Goal: Task Accomplishment & Management: Manage account settings

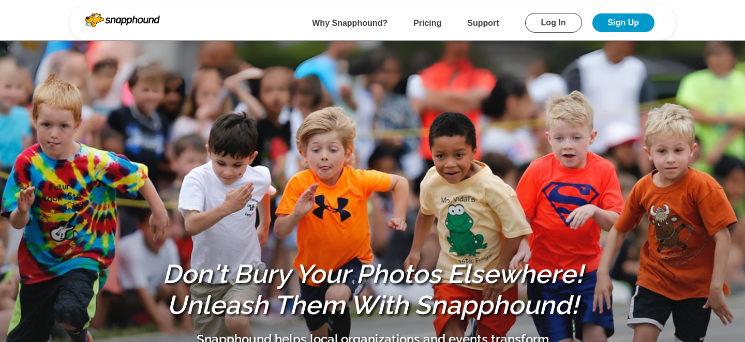
click at [548, 24] on link "Log In" at bounding box center [553, 23] width 57 height 20
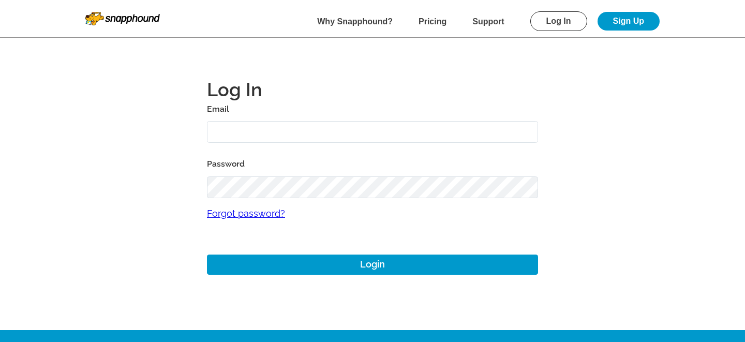
type input "mikezarrilli14@yahoo.com"
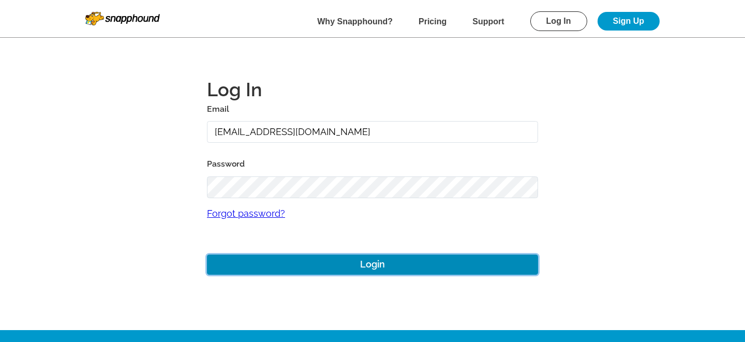
click at [340, 267] on button "Login" at bounding box center [372, 265] width 331 height 20
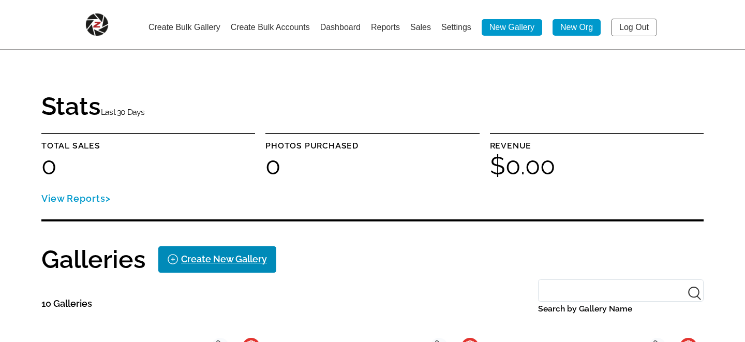
click at [213, 260] on div "Create New Gallery" at bounding box center [224, 259] width 86 height 17
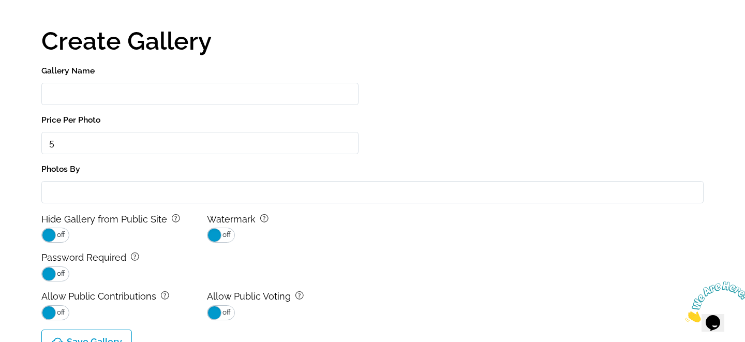
scroll to position [10, 0]
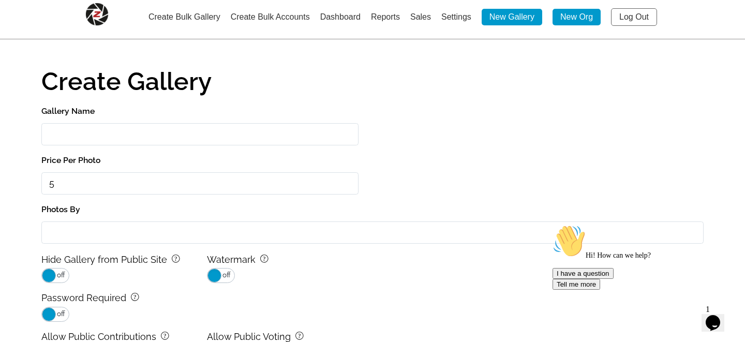
click at [95, 139] on input "Gallery Name" at bounding box center [199, 134] width 317 height 22
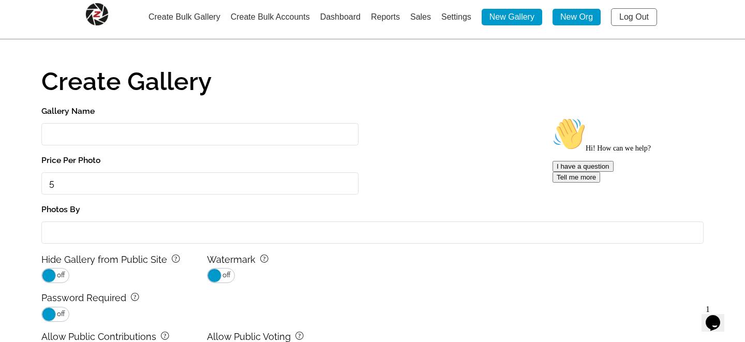
type input "Test"
click at [80, 226] on input "Photos By" at bounding box center [372, 233] width 663 height 22
type input "@mikezphotos"
click at [17, 247] on main "Create Gallery Gallery Name Test Price Per Photo 5 Photos By @mikezphotos Hide …" at bounding box center [372, 218] width 745 height 457
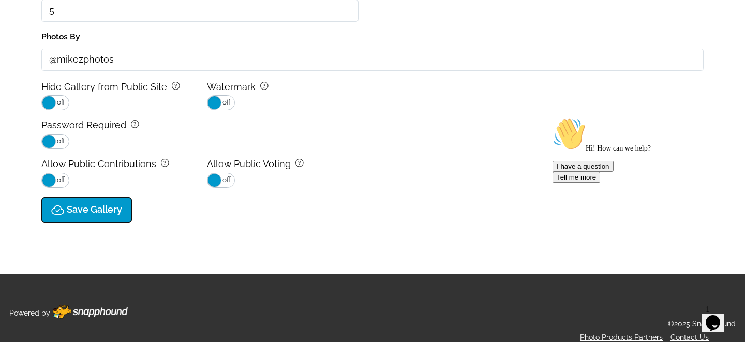
click at [69, 217] on button "Save Gallery" at bounding box center [86, 210] width 91 height 26
type input "5.0"
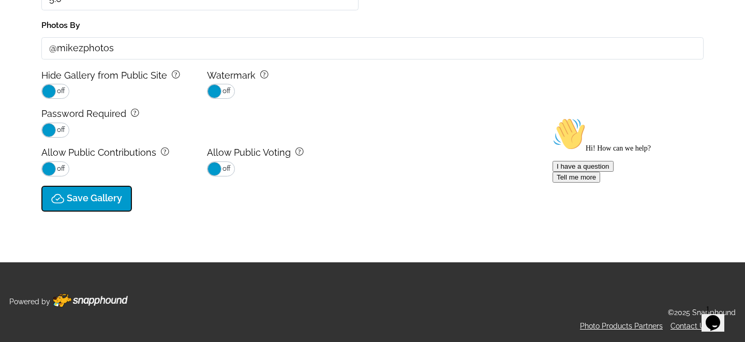
select select "onlyShowInGallery"
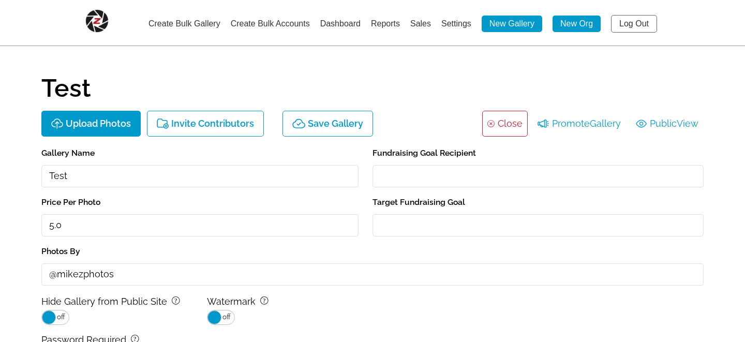
scroll to position [2, 0]
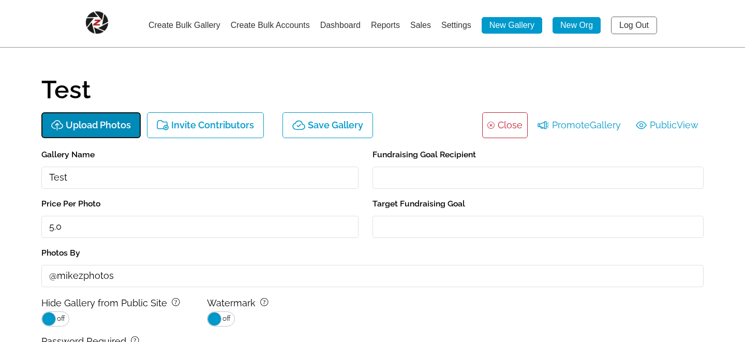
click at [105, 120] on p "Upload Photos" at bounding box center [98, 125] width 65 height 11
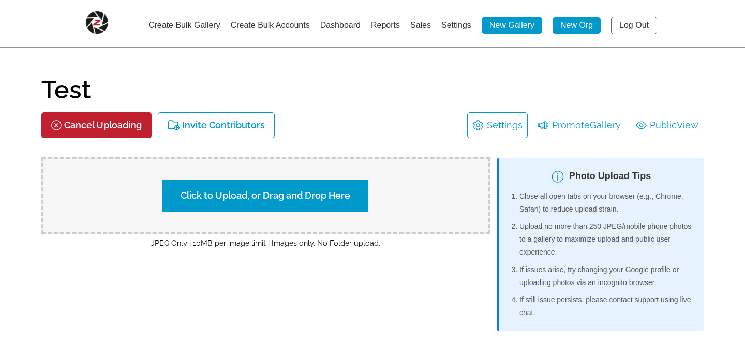
click at [283, 189] on label "Click to Upload, or Drag and Drop Here" at bounding box center [266, 196] width 206 height 32
click at [350, 189] on input "Click to Upload, or Drag and Drop Here" at bounding box center [447, 194] width 194 height 14
type input "C:\fakepath\092825_WAS_ATL_1939.JPG"
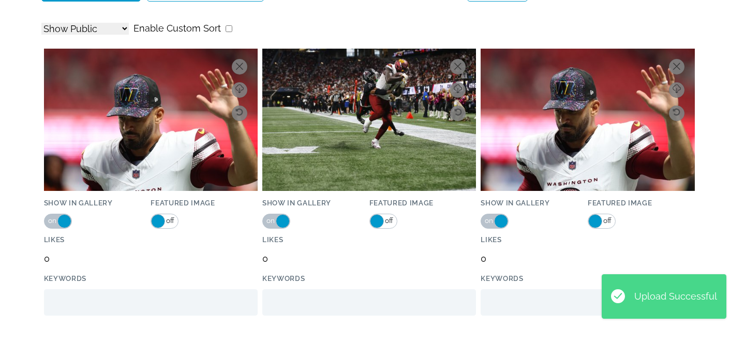
scroll to position [0, 0]
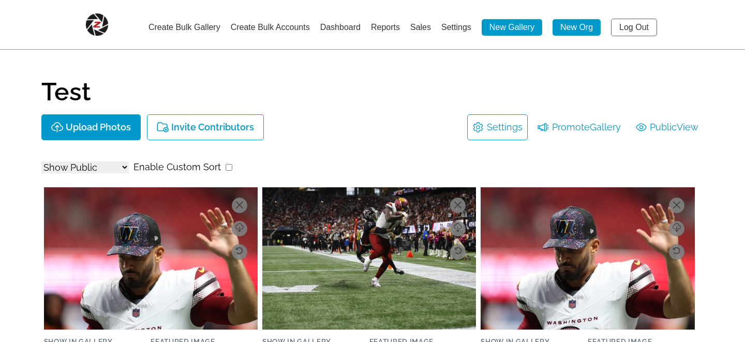
click at [636, 28] on link "Log Out" at bounding box center [634, 28] width 46 height 18
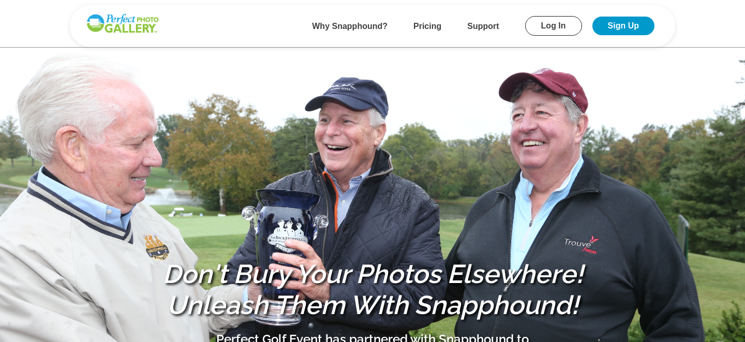
click at [560, 25] on link "Log In" at bounding box center [553, 26] width 57 height 20
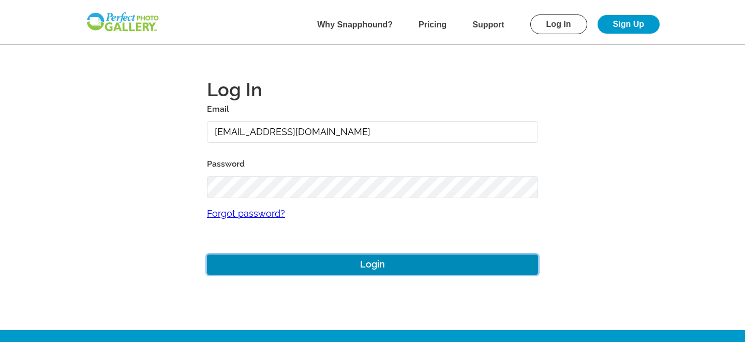
click at [298, 271] on button "Login" at bounding box center [372, 265] width 331 height 20
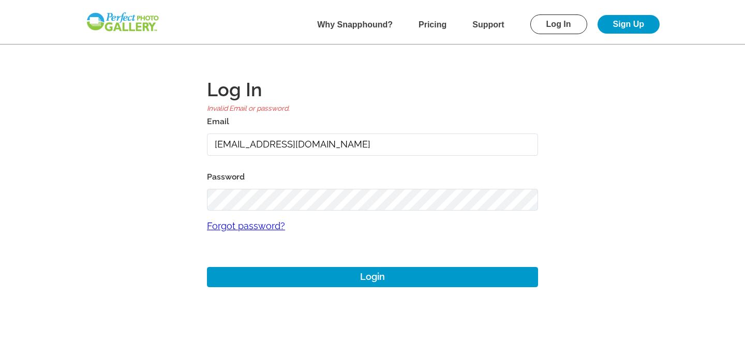
click at [146, 200] on main "Log In Invalid Email or password. Email [EMAIL_ADDRESS][DOMAIN_NAME] Password F…" at bounding box center [372, 171] width 745 height 343
click at [118, 217] on main "Log In Invalid Email or password. Email [EMAIL_ADDRESS][DOMAIN_NAME] Password F…" at bounding box center [372, 171] width 745 height 343
click at [177, 200] on main "Log In Invalid Email or password. Email [EMAIL_ADDRESS][DOMAIN_NAME] Password F…" at bounding box center [372, 171] width 745 height 343
click at [142, 185] on main "Log In Invalid Email or password. Email [EMAIL_ADDRESS][DOMAIN_NAME] Password F…" at bounding box center [372, 171] width 745 height 343
click at [239, 143] on input "[EMAIL_ADDRESS][DOMAIN_NAME]" at bounding box center [372, 145] width 331 height 22
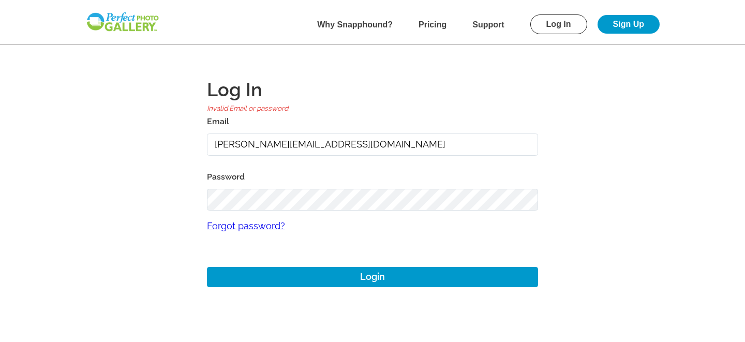
type input "josh@perfectgolfevent.com"
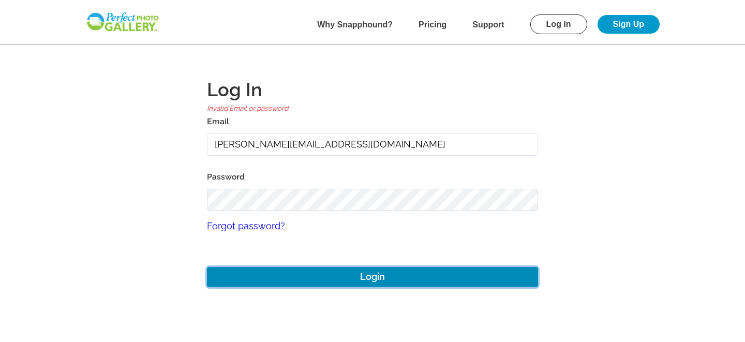
click at [355, 280] on button "Login" at bounding box center [372, 277] width 331 height 20
click at [360, 274] on button "Login" at bounding box center [372, 277] width 331 height 20
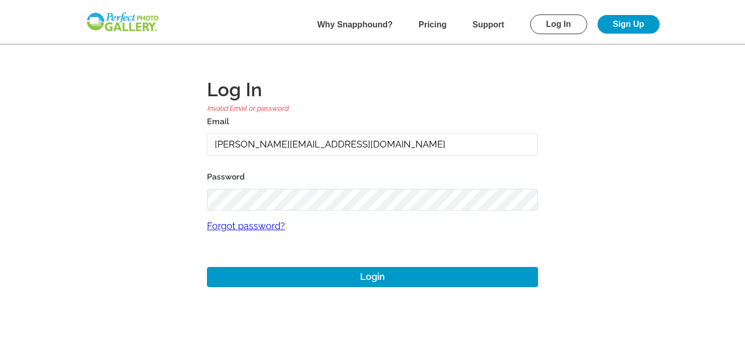
click at [107, 198] on main "Log In Invalid Email or password. Email josh@perfectgolfevent.com Password Forg…" at bounding box center [372, 171] width 745 height 343
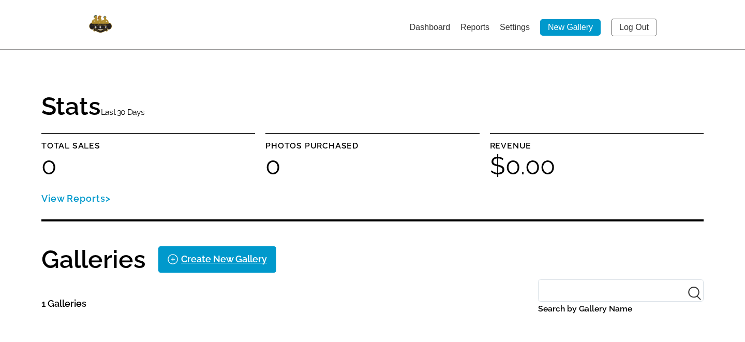
click at [632, 22] on link "Log Out" at bounding box center [634, 28] width 46 height 18
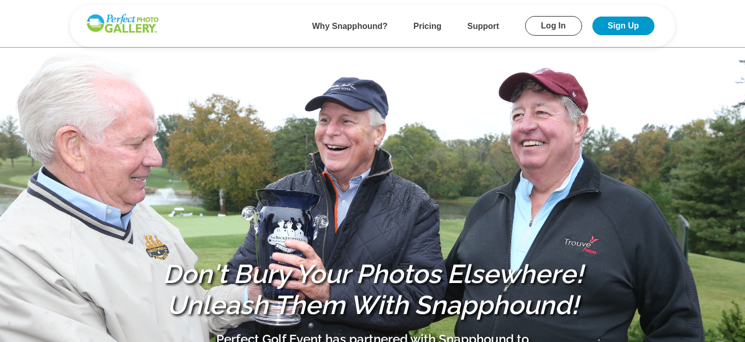
click at [557, 24] on link "Log In" at bounding box center [553, 26] width 57 height 20
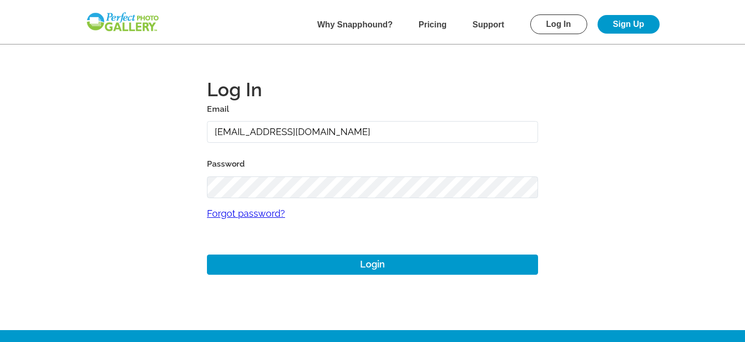
click at [240, 133] on input "[EMAIL_ADDRESS][DOMAIN_NAME]" at bounding box center [372, 132] width 331 height 22
click at [179, 202] on main "Log In Email josh+1@perfectgolfevent.com Password Forgot password? Login" at bounding box center [372, 165] width 745 height 330
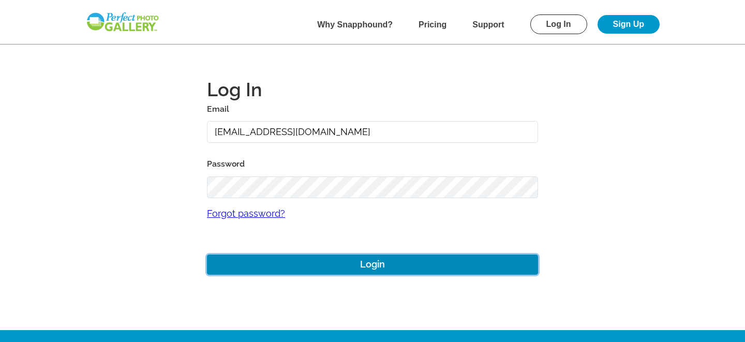
click at [300, 259] on button "Login" at bounding box center [372, 265] width 331 height 20
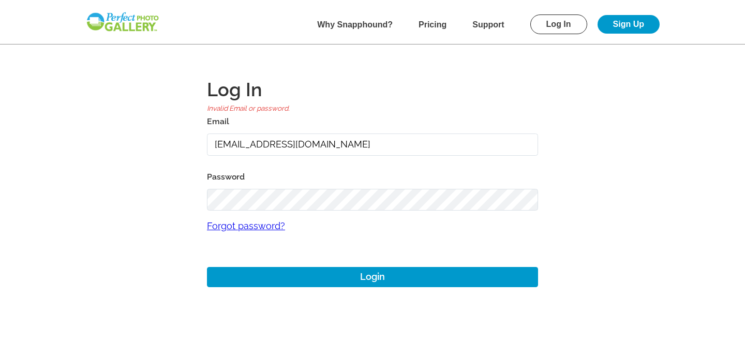
click at [139, 199] on main "Log In Invalid Email or password. Email [EMAIL_ADDRESS][DOMAIN_NAME] Password F…" at bounding box center [372, 171] width 745 height 343
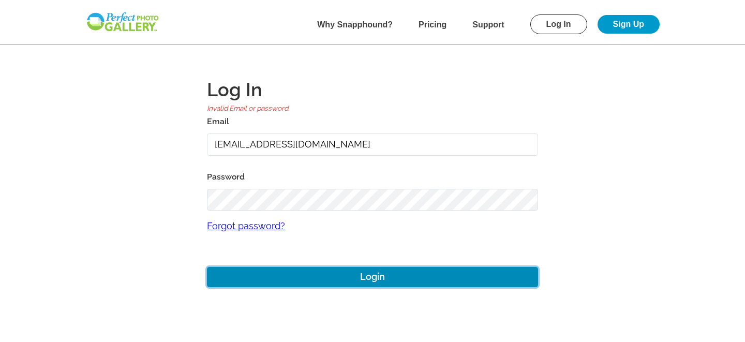
click at [338, 275] on button "Login" at bounding box center [372, 277] width 331 height 20
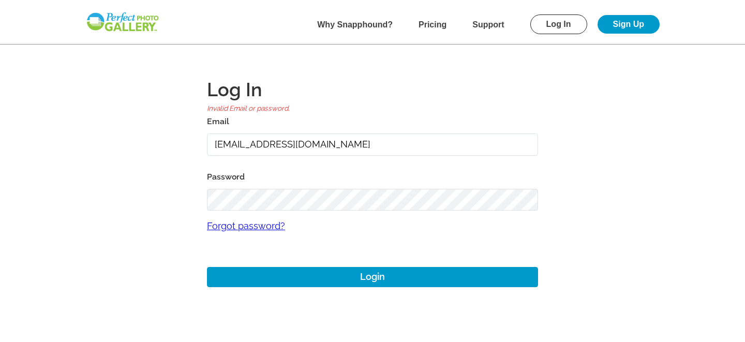
click at [241, 144] on input "[EMAIL_ADDRESS][DOMAIN_NAME]" at bounding box center [372, 145] width 331 height 22
type input "josh@perfectgolfevent.com"
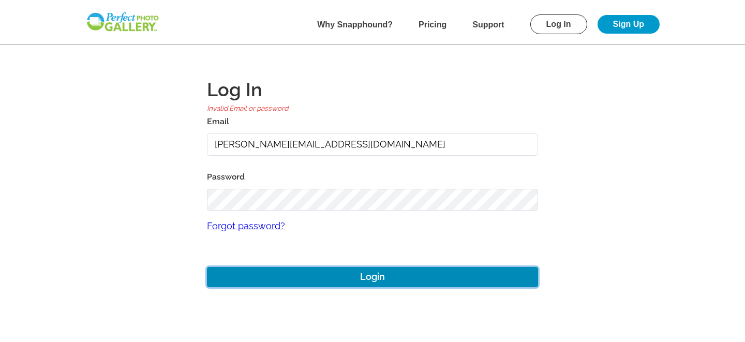
click at [363, 277] on button "Login" at bounding box center [372, 277] width 331 height 20
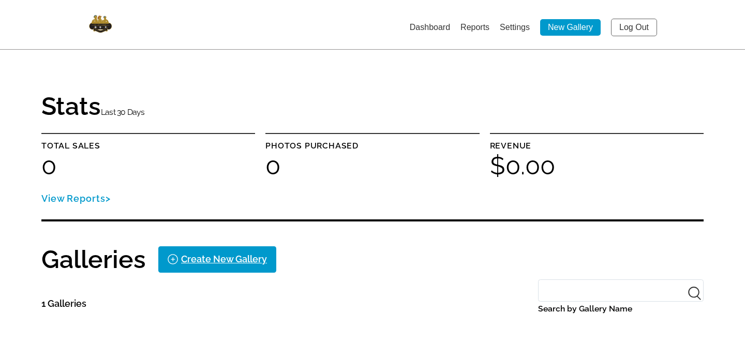
click at [630, 28] on link "Log Out" at bounding box center [634, 28] width 46 height 18
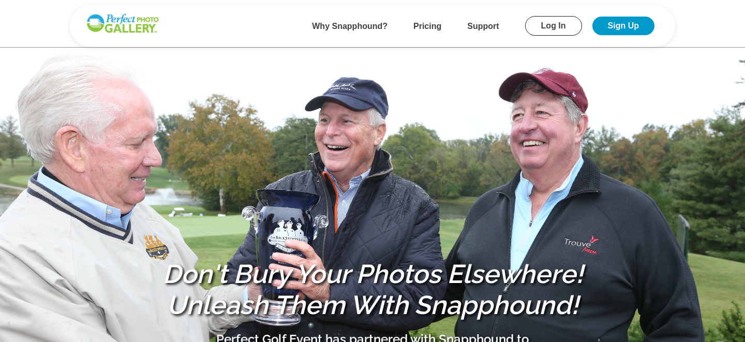
click at [562, 27] on link "Log In" at bounding box center [553, 26] width 57 height 20
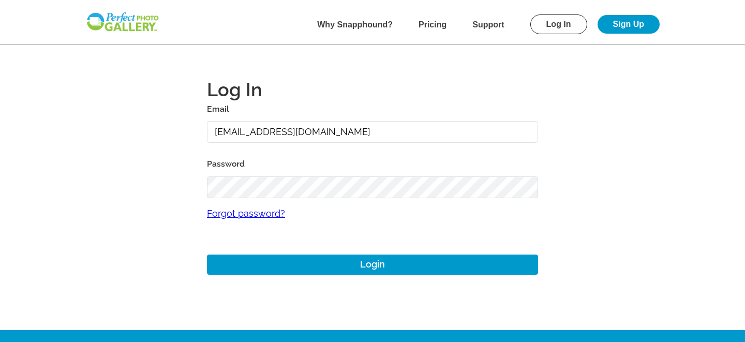
click at [241, 131] on input "[EMAIL_ADDRESS][DOMAIN_NAME]" at bounding box center [372, 132] width 331 height 22
click at [85, 284] on main "Log In Email josh+1@perfectgolfevent.com Password Forgot password? Login" at bounding box center [372, 165] width 745 height 330
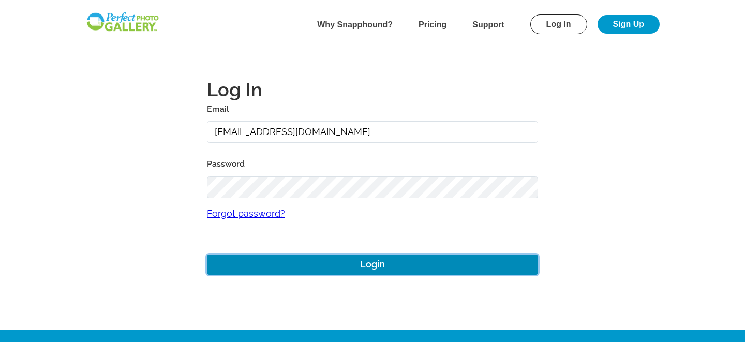
click at [365, 264] on button "Login" at bounding box center [372, 265] width 331 height 20
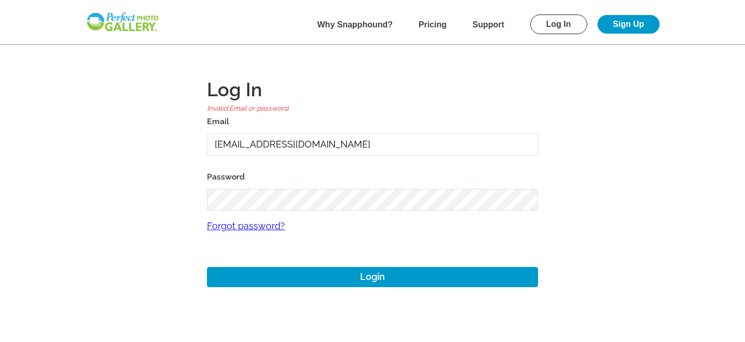
click at [241, 145] on input "[EMAIL_ADDRESS][DOMAIN_NAME]" at bounding box center [372, 145] width 331 height 22
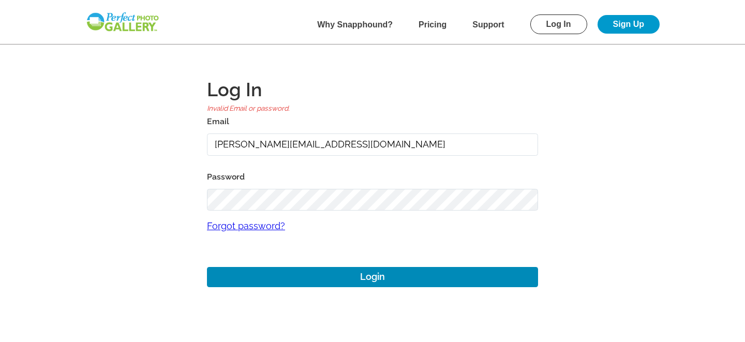
type input "josh@perfectgolfevent.com"
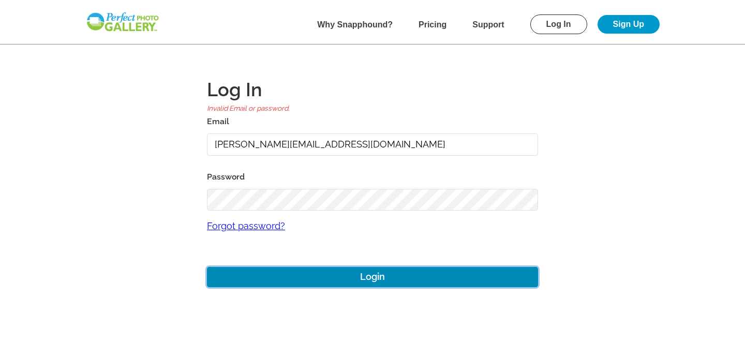
click at [373, 280] on button "Login" at bounding box center [372, 277] width 331 height 20
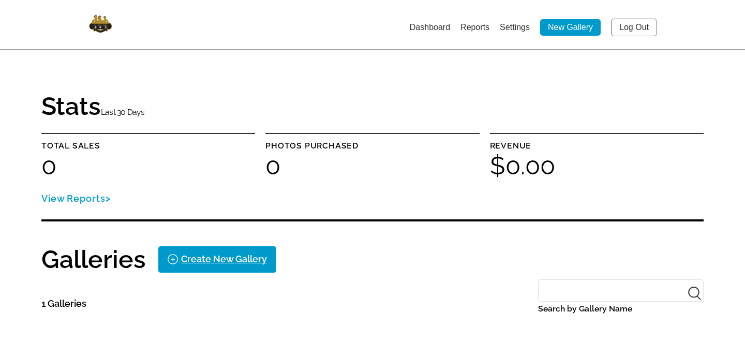
click at [633, 26] on link "Log Out" at bounding box center [634, 28] width 46 height 18
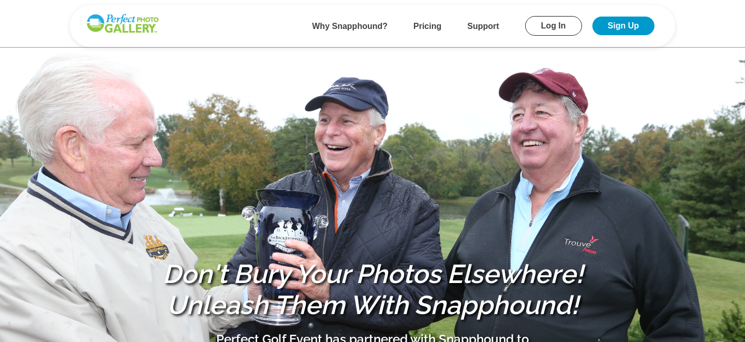
click at [555, 26] on link "Log In" at bounding box center [553, 26] width 57 height 20
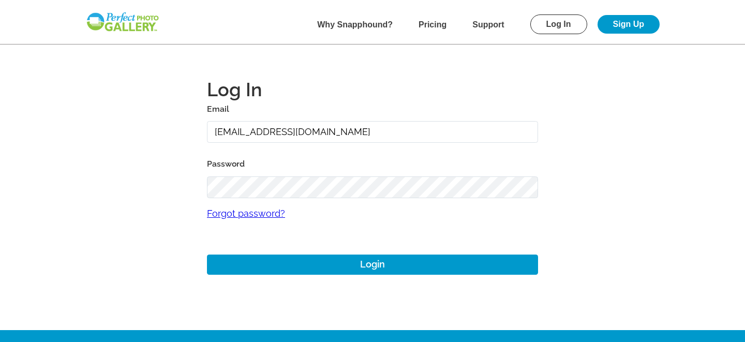
click at [240, 131] on input "[EMAIL_ADDRESS][DOMAIN_NAME]" at bounding box center [372, 132] width 331 height 22
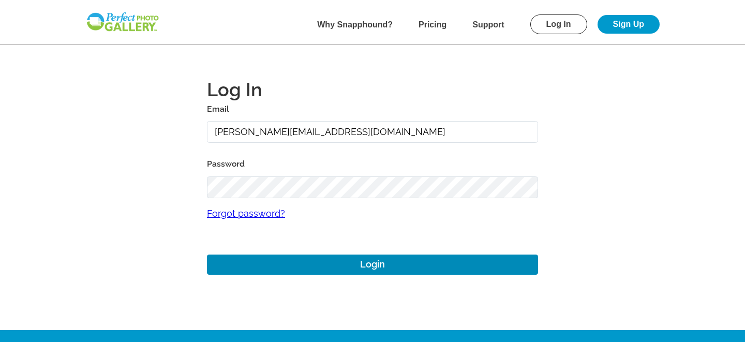
type input "josh@perfectgolfevent.com"
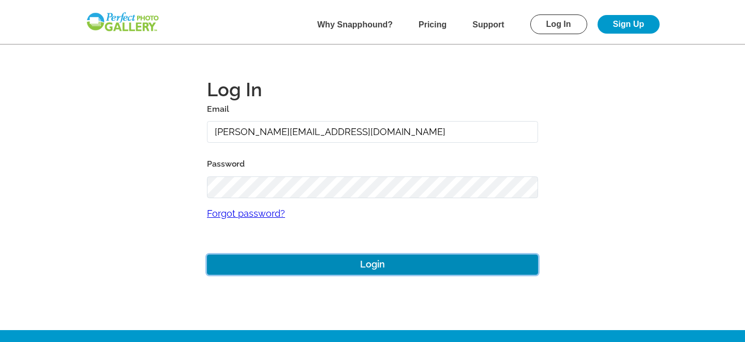
click at [379, 267] on button "Login" at bounding box center [372, 265] width 331 height 20
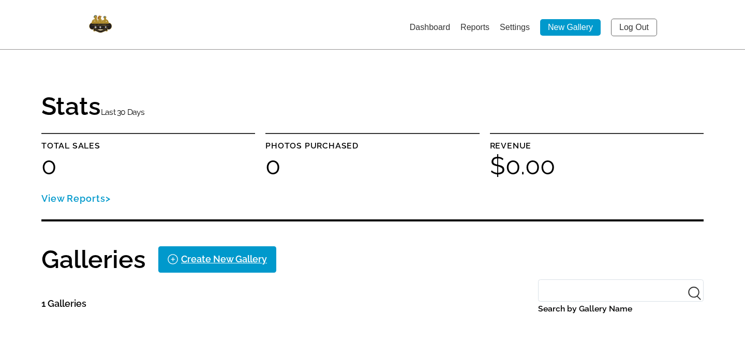
click at [626, 31] on link "Log Out" at bounding box center [634, 28] width 46 height 18
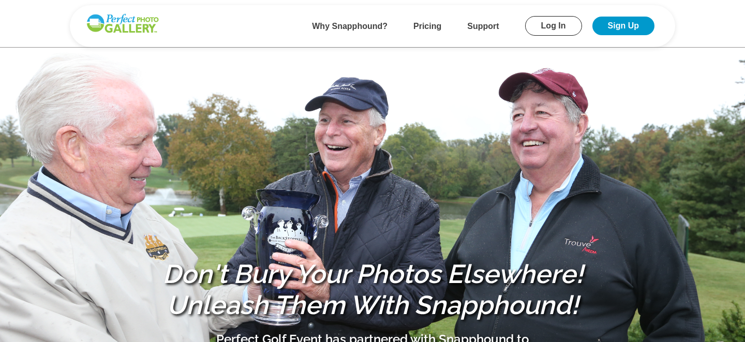
click at [557, 24] on link "Log In" at bounding box center [553, 26] width 57 height 20
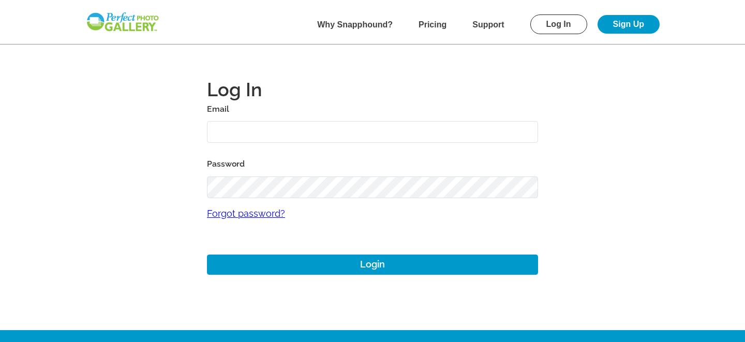
type input "[EMAIL_ADDRESS][DOMAIN_NAME]"
click at [173, 188] on main "Log In Email josh+1@perfectgolfevent.com Password Forgot password? Login" at bounding box center [372, 165] width 745 height 330
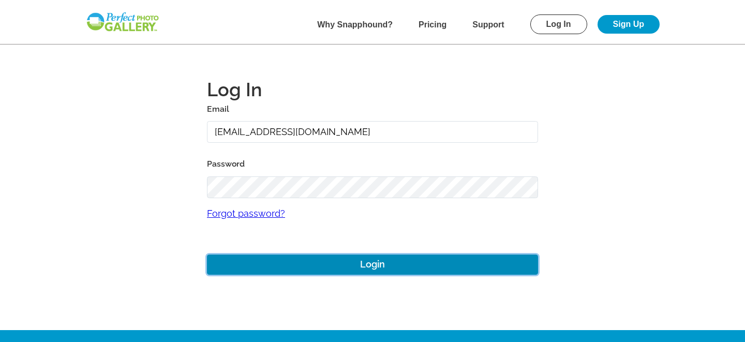
click at [368, 264] on button "Login" at bounding box center [372, 265] width 331 height 20
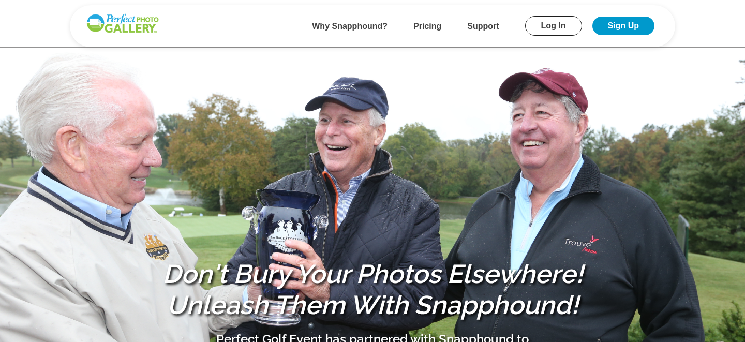
click at [551, 28] on link "Log In" at bounding box center [553, 26] width 57 height 20
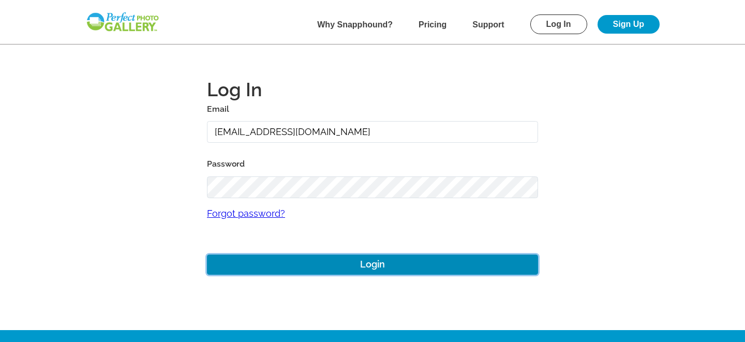
click at [360, 262] on button "Login" at bounding box center [372, 265] width 331 height 20
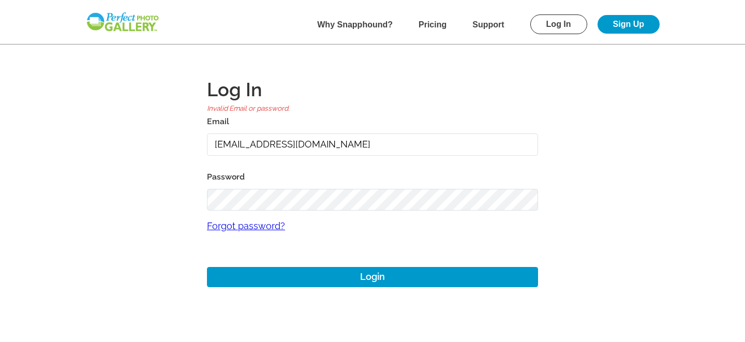
click at [151, 202] on main "Log In Invalid Email or password. Email [EMAIL_ADDRESS][DOMAIN_NAME] Password F…" at bounding box center [372, 171] width 745 height 343
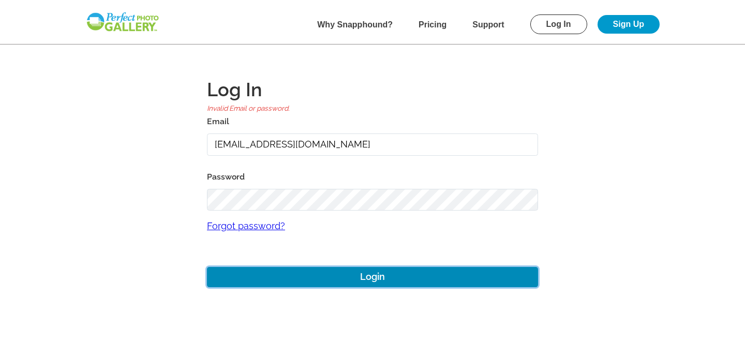
click at [291, 274] on button "Login" at bounding box center [372, 277] width 331 height 20
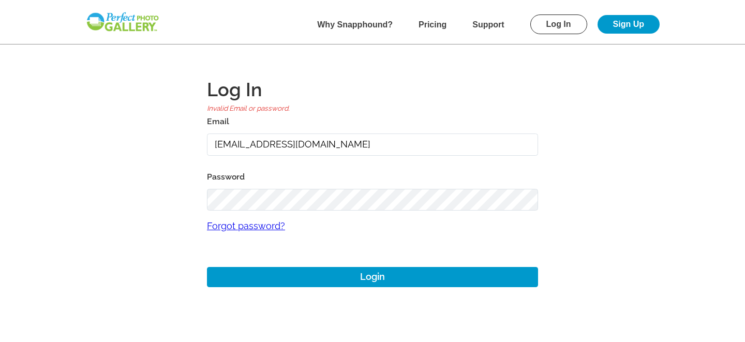
click at [240, 143] on input "[EMAIL_ADDRESS][DOMAIN_NAME]" at bounding box center [372, 145] width 331 height 22
type input "[PERSON_NAME][EMAIL_ADDRESS][DOMAIN_NAME]"
click at [183, 218] on main "Log In Invalid Email or password. Email [PERSON_NAME][EMAIL_ADDRESS][DOMAIN_NAM…" at bounding box center [372, 171] width 745 height 343
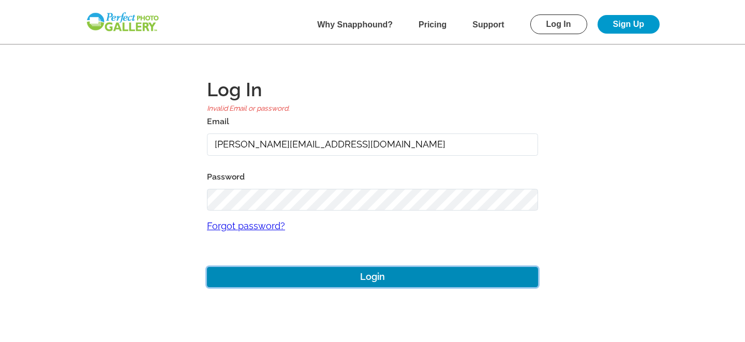
click at [339, 277] on button "Login" at bounding box center [372, 277] width 331 height 20
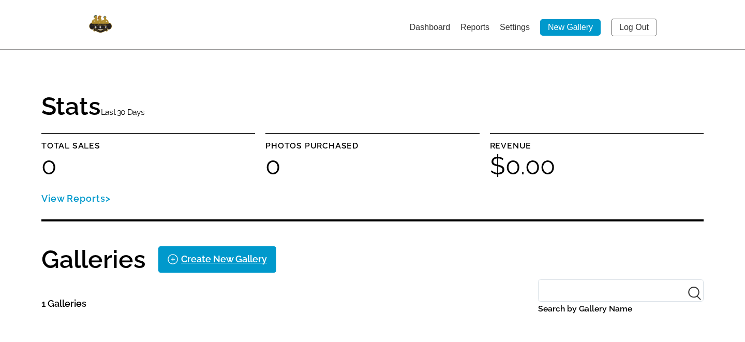
click at [635, 27] on link "Log Out" at bounding box center [634, 28] width 46 height 18
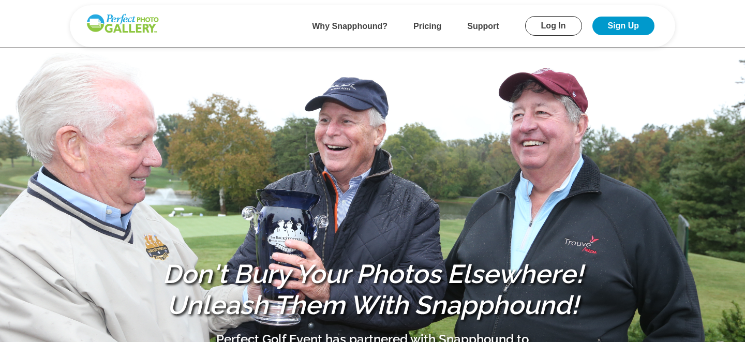
click at [553, 25] on link "Log In" at bounding box center [553, 26] width 57 height 20
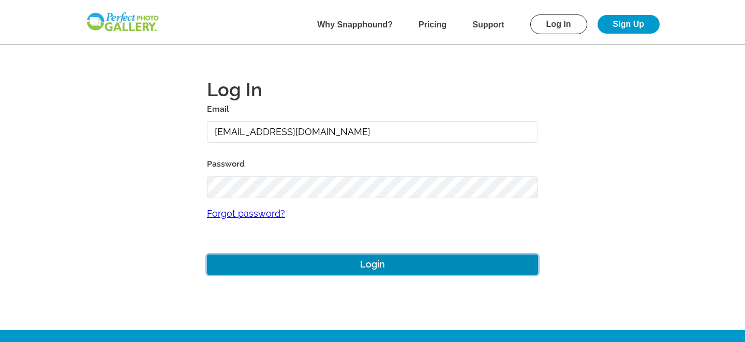
click at [323, 266] on button "Login" at bounding box center [372, 265] width 331 height 20
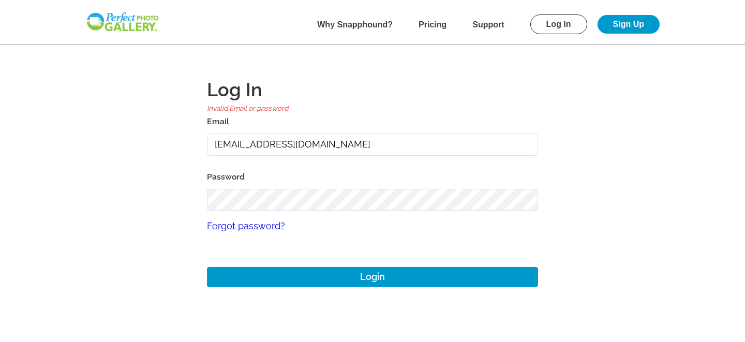
click at [163, 199] on main "Log In Invalid Email or password. Email [EMAIL_ADDRESS][DOMAIN_NAME] Password F…" at bounding box center [372, 171] width 745 height 343
click at [153, 202] on main "Log In Invalid Email or password. Email [EMAIL_ADDRESS][DOMAIN_NAME] Password F…" at bounding box center [372, 171] width 745 height 343
click at [150, 209] on main "Log In Invalid Email or password. Email [EMAIL_ADDRESS][DOMAIN_NAME] Password F…" at bounding box center [372, 171] width 745 height 343
click at [177, 201] on main "Log In Invalid Email or password. Email [EMAIL_ADDRESS][DOMAIN_NAME] Password F…" at bounding box center [372, 171] width 745 height 343
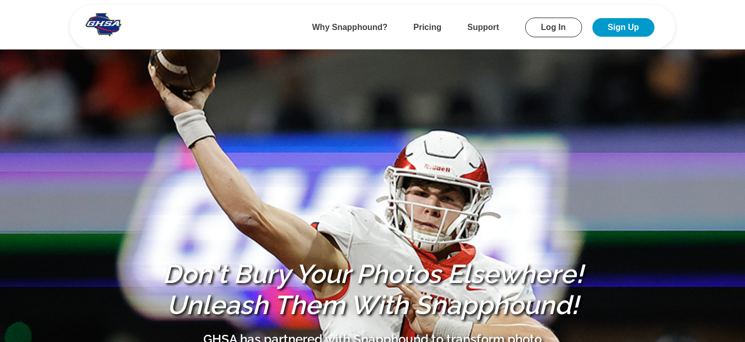
click at [548, 27] on link "Log In" at bounding box center [553, 28] width 57 height 20
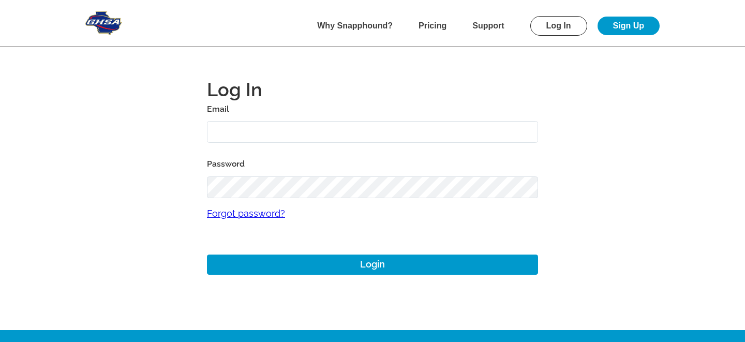
type input "alansharp+1@sharpedgeventures.com"
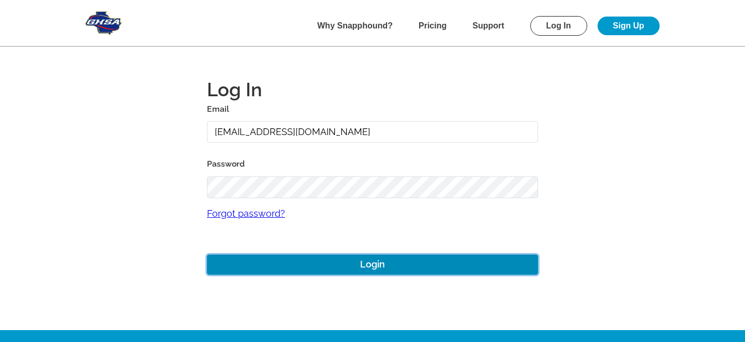
click at [247, 268] on button "Login" at bounding box center [372, 265] width 331 height 20
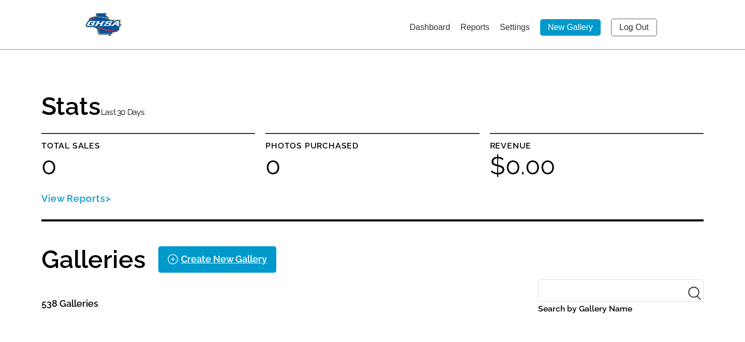
click at [634, 23] on link "Log Out" at bounding box center [634, 28] width 46 height 18
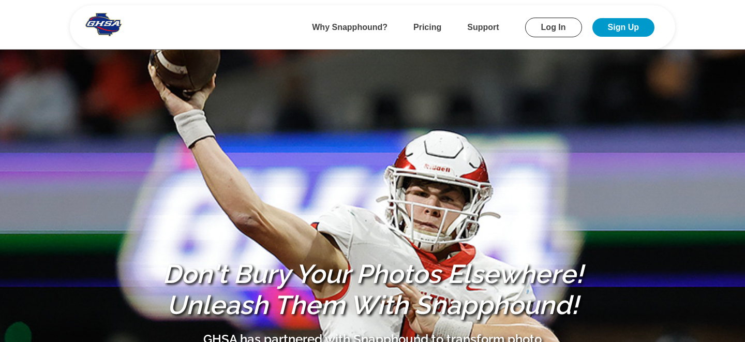
click at [546, 21] on link "Log In" at bounding box center [553, 28] width 57 height 20
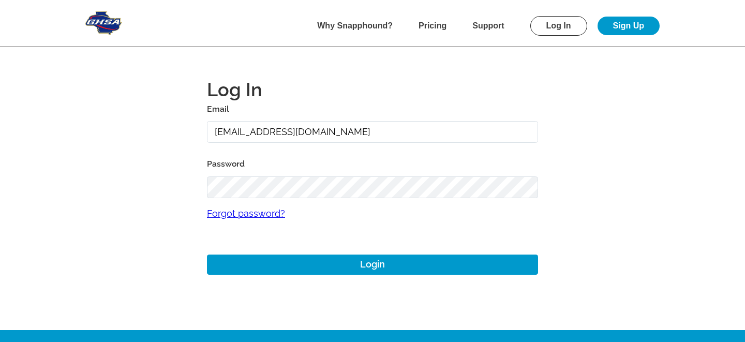
click at [267, 131] on input "alansharp+1@sharpedgeventures.com" at bounding box center [372, 132] width 331 height 22
type input "alansharp@sharpedgeventures.com"
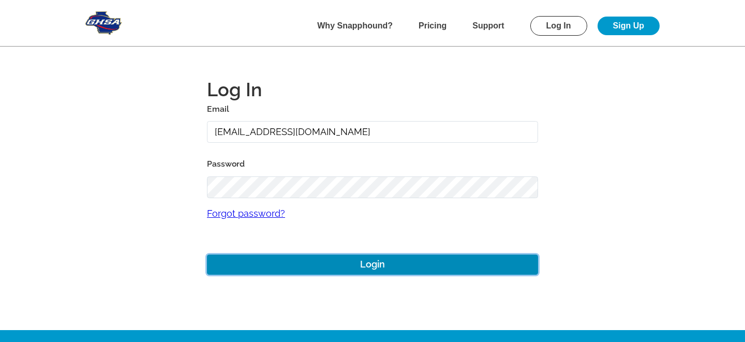
click at [340, 266] on button "Login" at bounding box center [372, 265] width 331 height 20
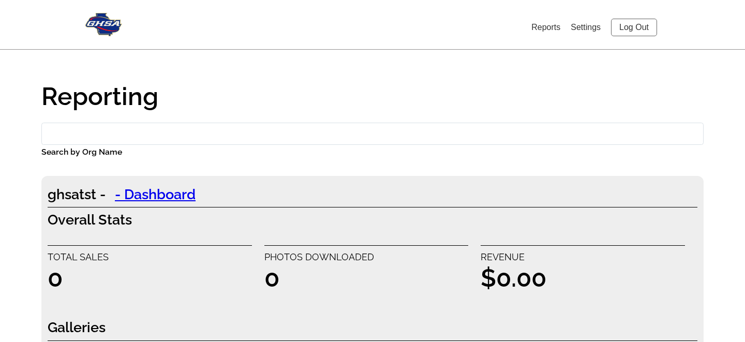
click at [637, 28] on link "Log Out" at bounding box center [634, 28] width 46 height 18
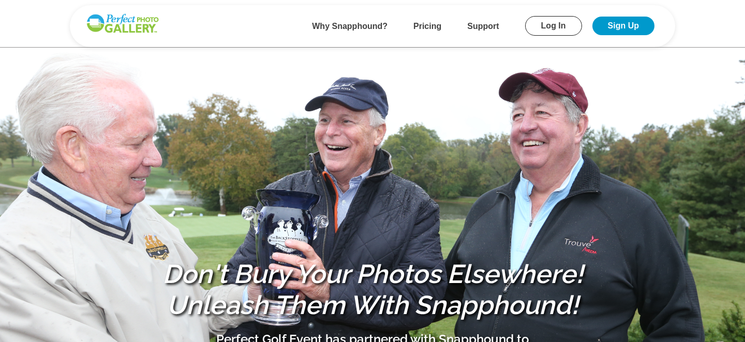
click at [545, 30] on link "Log In" at bounding box center [553, 26] width 57 height 20
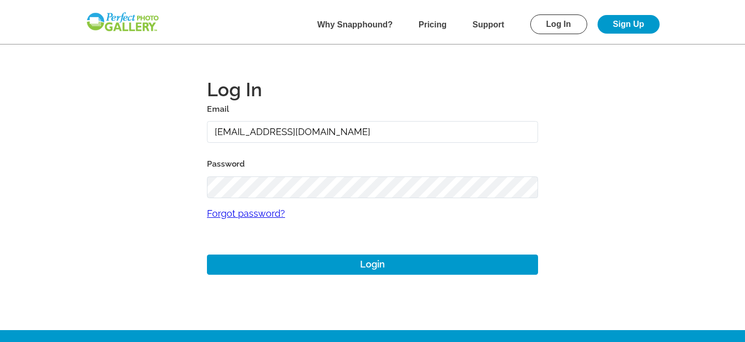
click at [240, 131] on input "[EMAIL_ADDRESS][DOMAIN_NAME]" at bounding box center [372, 132] width 331 height 22
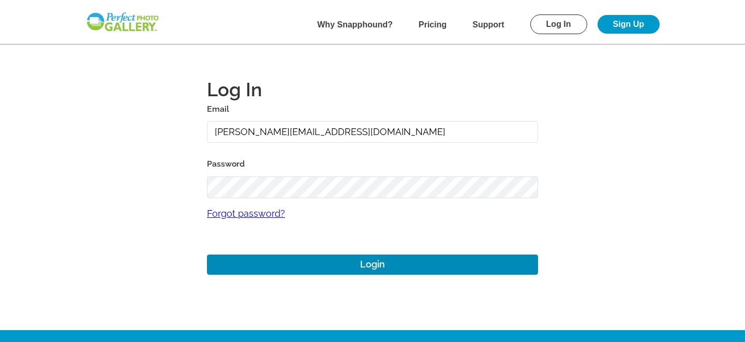
type input "[PERSON_NAME][EMAIL_ADDRESS][DOMAIN_NAME]"
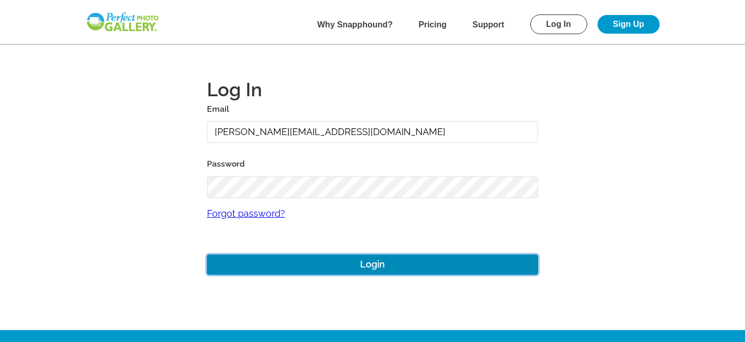
click at [295, 263] on button "Login" at bounding box center [372, 265] width 331 height 20
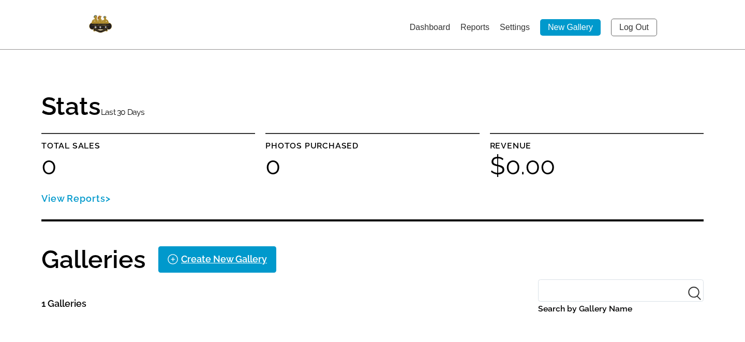
click at [631, 27] on link "Log Out" at bounding box center [634, 28] width 46 height 18
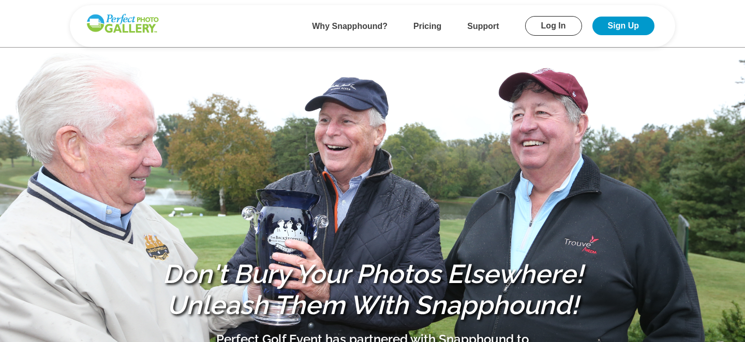
click at [550, 26] on link "Log In" at bounding box center [553, 26] width 57 height 20
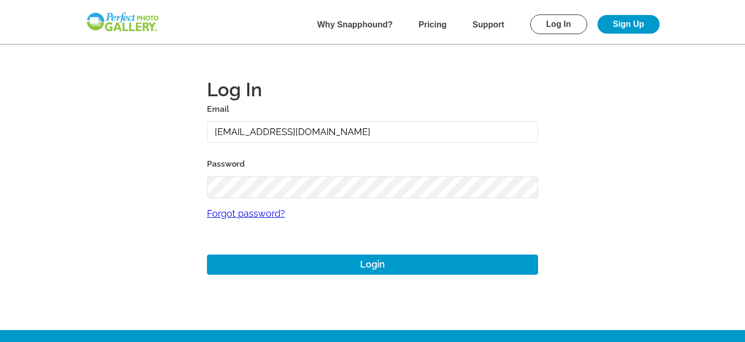
click at [241, 135] on input "[EMAIL_ADDRESS][DOMAIN_NAME]" at bounding box center [372, 132] width 331 height 22
type input "[PERSON_NAME][EMAIL_ADDRESS][DOMAIN_NAME]"
click at [123, 211] on main "Log In Email [PERSON_NAME][EMAIL_ADDRESS][DOMAIN_NAME] Password Forgot password…" at bounding box center [372, 165] width 745 height 330
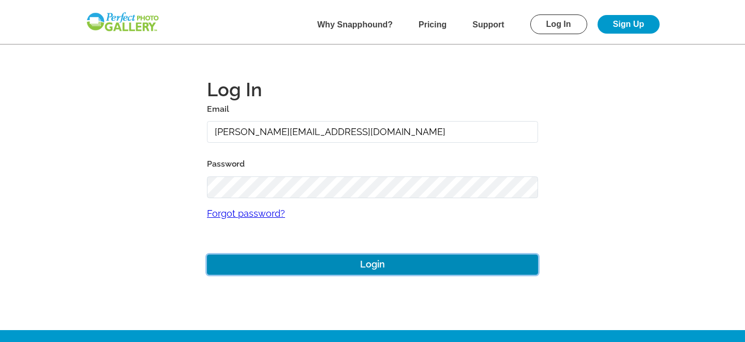
click at [364, 257] on button "Login" at bounding box center [372, 265] width 331 height 20
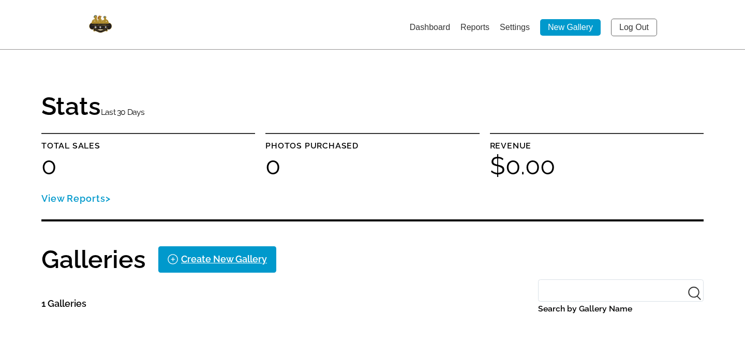
click at [622, 32] on link "Log Out" at bounding box center [634, 28] width 46 height 18
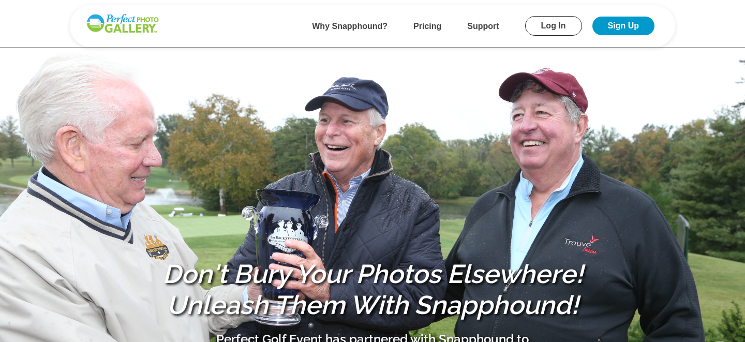
click at [539, 28] on link "Log In" at bounding box center [553, 26] width 57 height 20
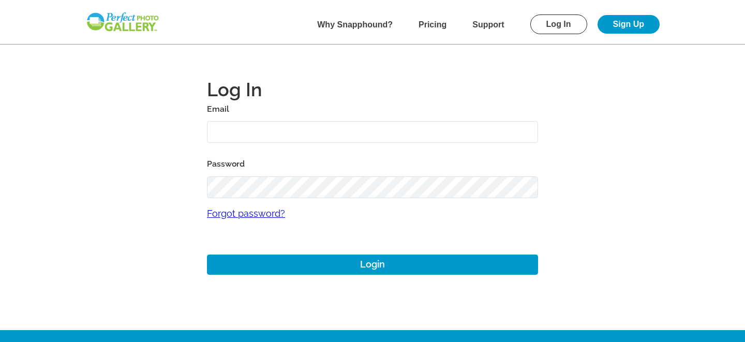
type input "[EMAIL_ADDRESS][DOMAIN_NAME]"
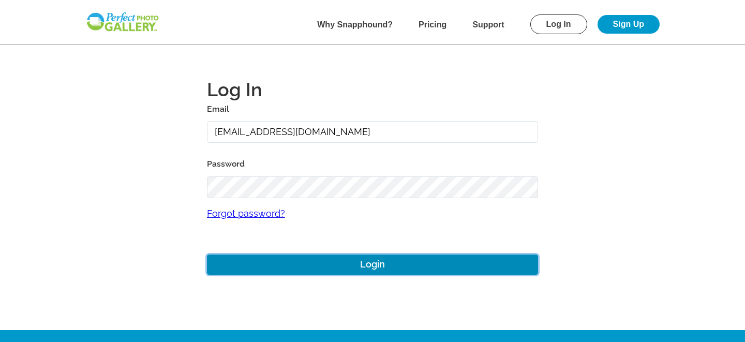
click at [331, 264] on button "Login" at bounding box center [372, 265] width 331 height 20
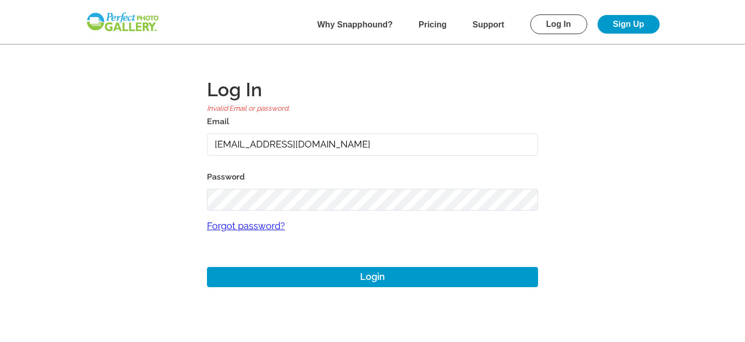
click at [139, 199] on main "Log In Invalid Email or password. Email [EMAIL_ADDRESS][DOMAIN_NAME] Password F…" at bounding box center [372, 171] width 745 height 343
click at [39, 207] on main "Log In Invalid Email or password. Email [EMAIL_ADDRESS][DOMAIN_NAME] Password F…" at bounding box center [372, 171] width 745 height 343
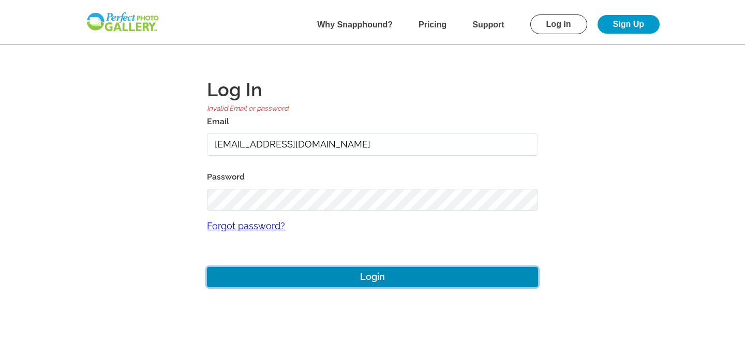
click at [362, 276] on button "Login" at bounding box center [372, 277] width 331 height 20
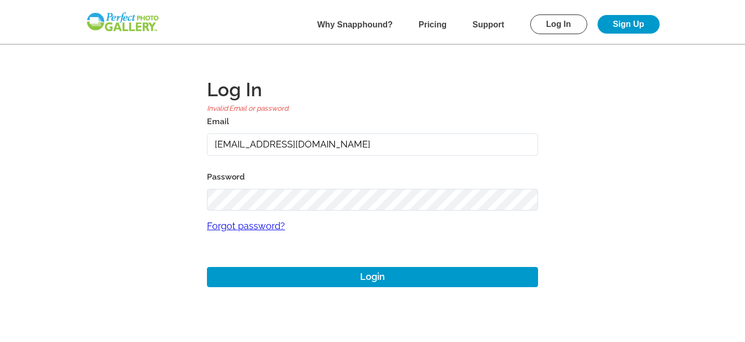
click at [545, 24] on link "Log In" at bounding box center [559, 24] width 57 height 20
click at [553, 26] on link "Log In" at bounding box center [559, 24] width 57 height 20
click at [552, 25] on link "Log In" at bounding box center [559, 24] width 57 height 20
click at [554, 24] on link "Log In" at bounding box center [559, 24] width 57 height 20
click at [550, 27] on link "Log In" at bounding box center [559, 24] width 57 height 20
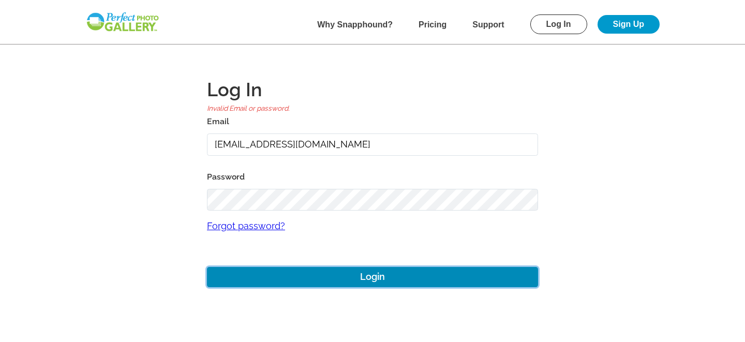
click at [368, 281] on button "Login" at bounding box center [372, 277] width 331 height 20
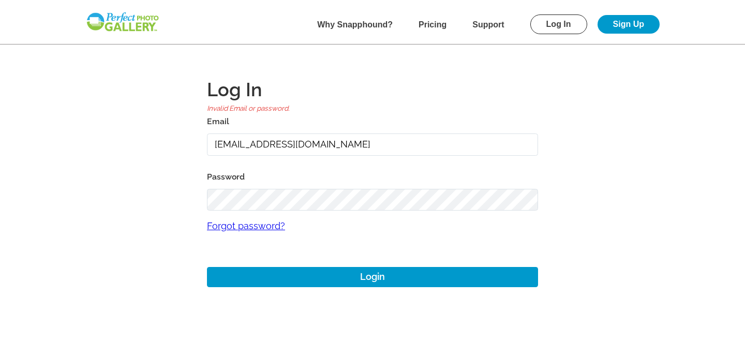
click at [558, 25] on link "Log In" at bounding box center [559, 24] width 57 height 20
click at [53, 211] on main "Log In Invalid Email or password. Email [EMAIL_ADDRESS][DOMAIN_NAME] Password F…" at bounding box center [372, 171] width 745 height 343
click at [86, 182] on main "Log In Invalid Email or password. Email [EMAIL_ADDRESS][DOMAIN_NAME] Password F…" at bounding box center [372, 171] width 745 height 343
click at [142, 202] on main "Log In Invalid Email or password. Email [EMAIL_ADDRESS][DOMAIN_NAME] Password F…" at bounding box center [372, 171] width 745 height 343
click at [106, 218] on main "Log In Invalid Email or password. Email [EMAIL_ADDRESS][DOMAIN_NAME] Password F…" at bounding box center [372, 171] width 745 height 343
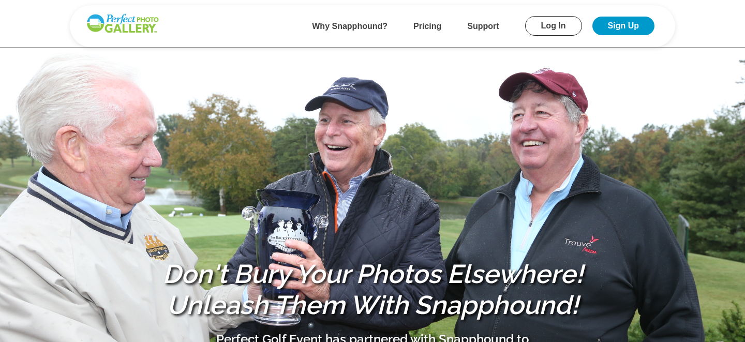
click at [550, 25] on link "Log In" at bounding box center [553, 26] width 57 height 20
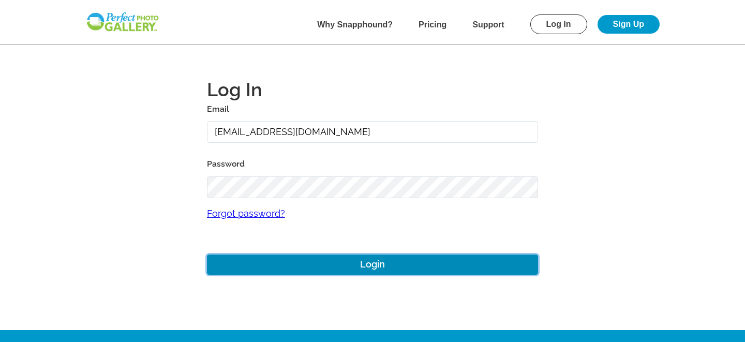
click at [318, 267] on button "Login" at bounding box center [372, 265] width 331 height 20
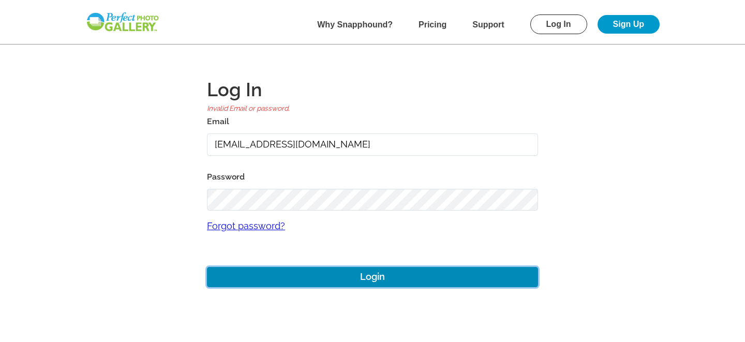
click at [317, 280] on button "Login" at bounding box center [372, 277] width 331 height 20
click at [334, 280] on button "Login" at bounding box center [372, 277] width 331 height 20
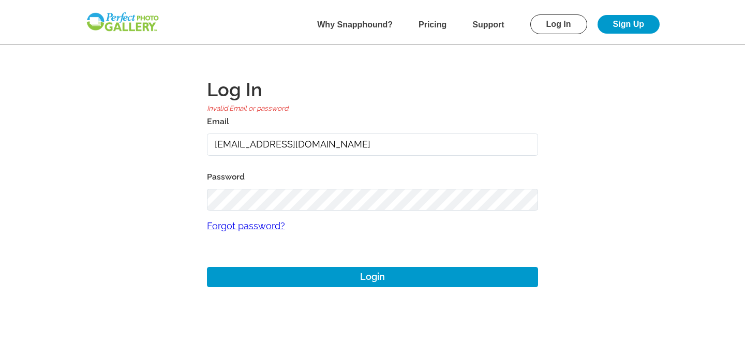
click at [125, 187] on main "Log In Invalid Email or password. Email [EMAIL_ADDRESS][DOMAIN_NAME] Password F…" at bounding box center [372, 171] width 745 height 343
click at [131, 196] on main "Log In Invalid Email or password. Email [EMAIL_ADDRESS][DOMAIN_NAME] Password F…" at bounding box center [372, 171] width 745 height 343
click at [131, 267] on main "Log In Invalid Email or password. Email [EMAIL_ADDRESS][DOMAIN_NAME] Password F…" at bounding box center [372, 171] width 745 height 343
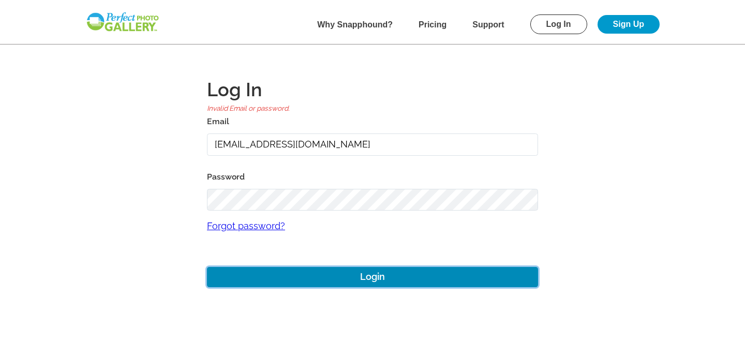
click at [330, 280] on button "Login" at bounding box center [372, 277] width 331 height 20
